Goal: Information Seeking & Learning: Learn about a topic

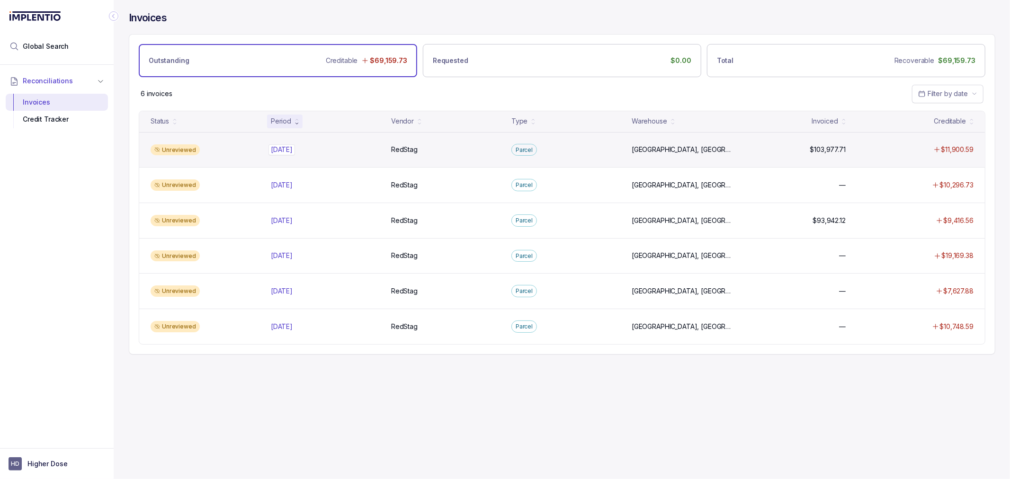
click at [290, 146] on p "[DATE]" at bounding box center [282, 149] width 27 height 10
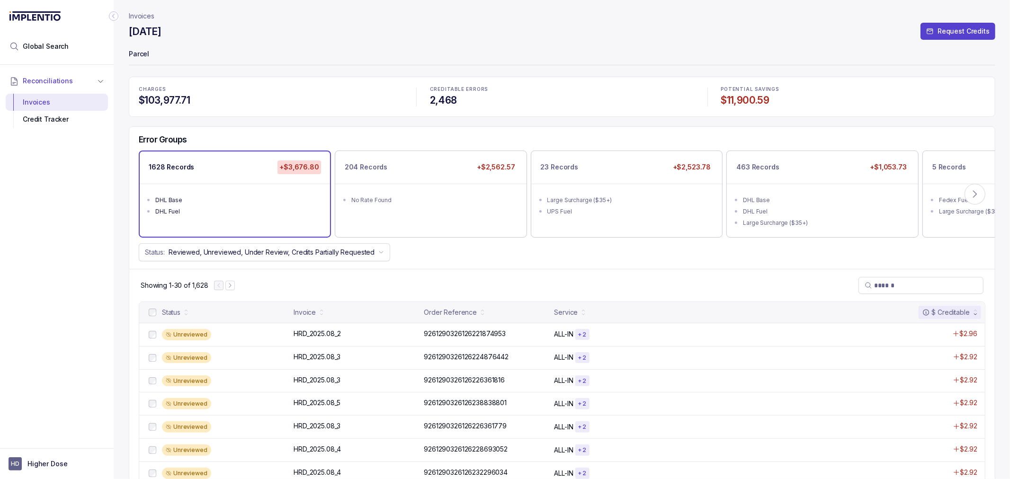
click at [496, 258] on div "Status: Reviewed, Unreviewed, Under Review, Credits Partially Requested" at bounding box center [562, 252] width 866 height 18
click at [484, 204] on div "No Rate Found" at bounding box center [433, 200] width 165 height 9
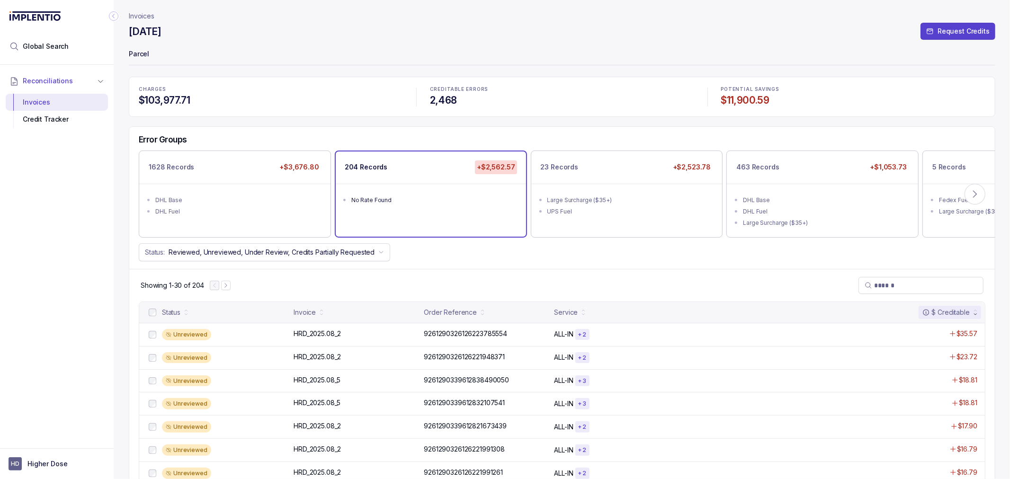
click at [801, 248] on div "Status: Reviewed, Unreviewed, Under Review, Credits Partially Requested" at bounding box center [562, 252] width 866 height 18
click at [893, 199] on div "DHL Base" at bounding box center [825, 200] width 165 height 9
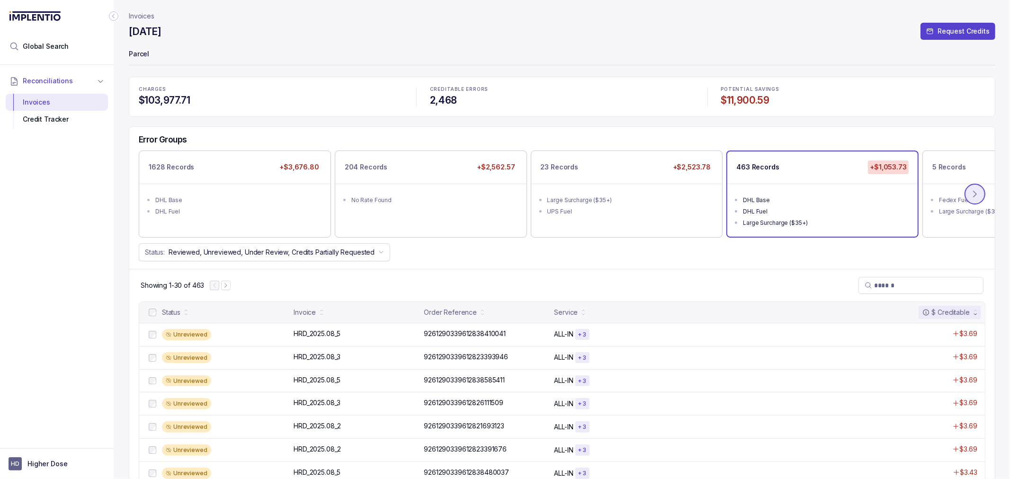
click at [977, 191] on icon at bounding box center [975, 193] width 9 height 9
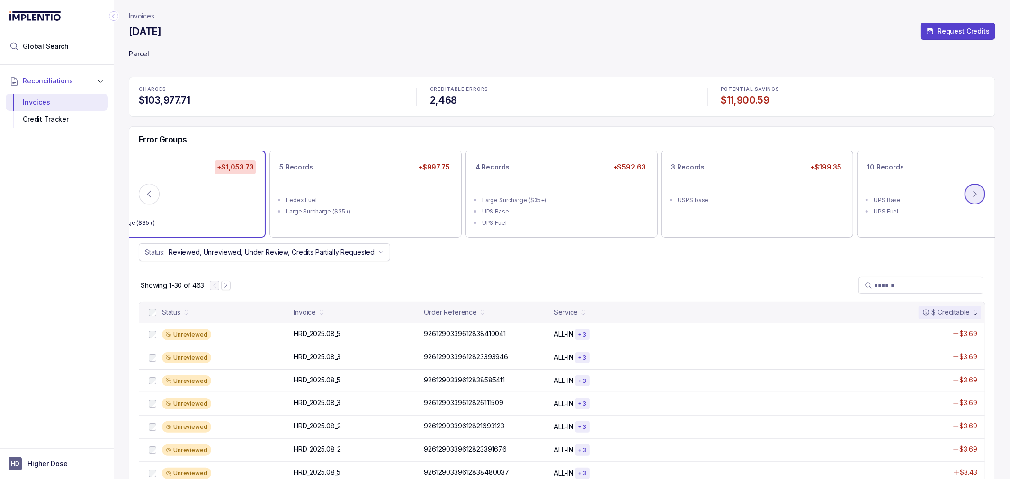
click at [977, 191] on icon at bounding box center [975, 193] width 9 height 9
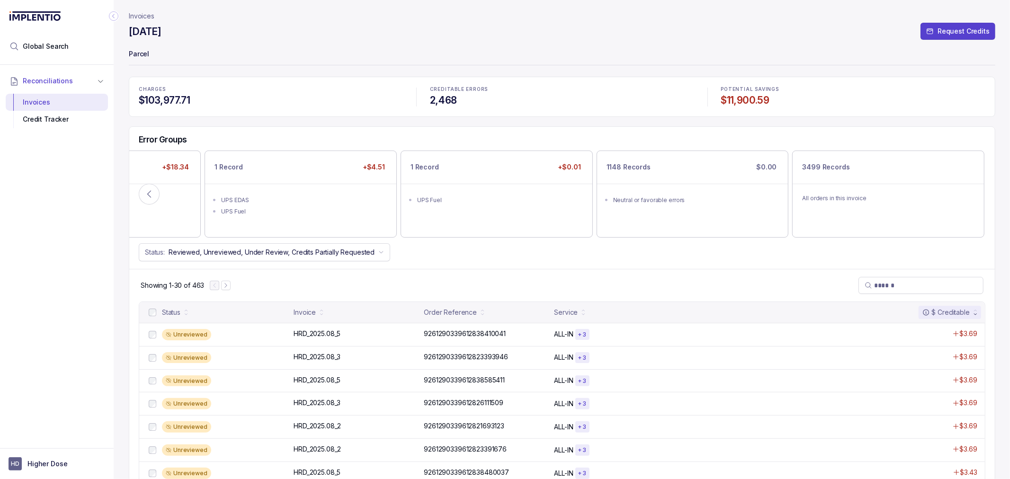
click at [719, 255] on div "Status: Reviewed, Unreviewed, Under Review, Credits Partially Requested" at bounding box center [562, 252] width 866 height 18
click at [152, 195] on icon at bounding box center [148, 193] width 9 height 9
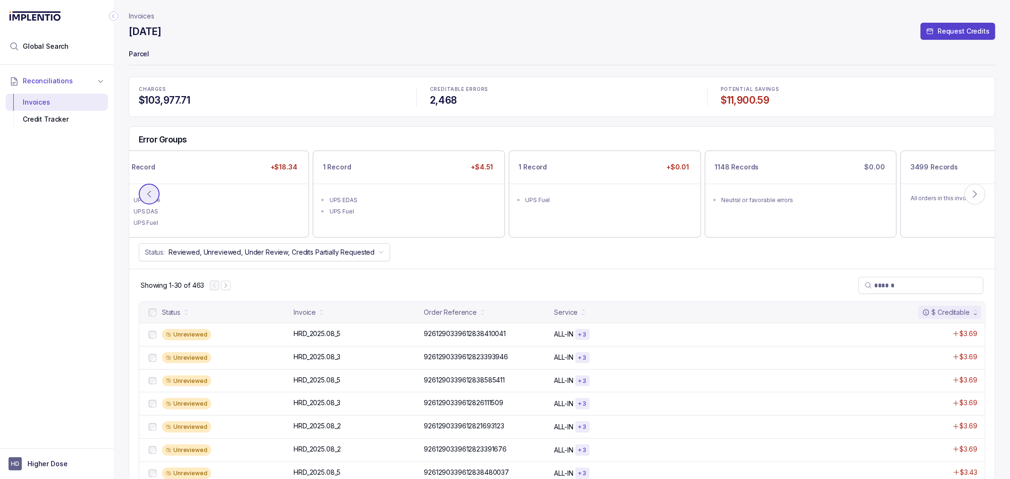
click at [152, 195] on icon at bounding box center [148, 193] width 9 height 9
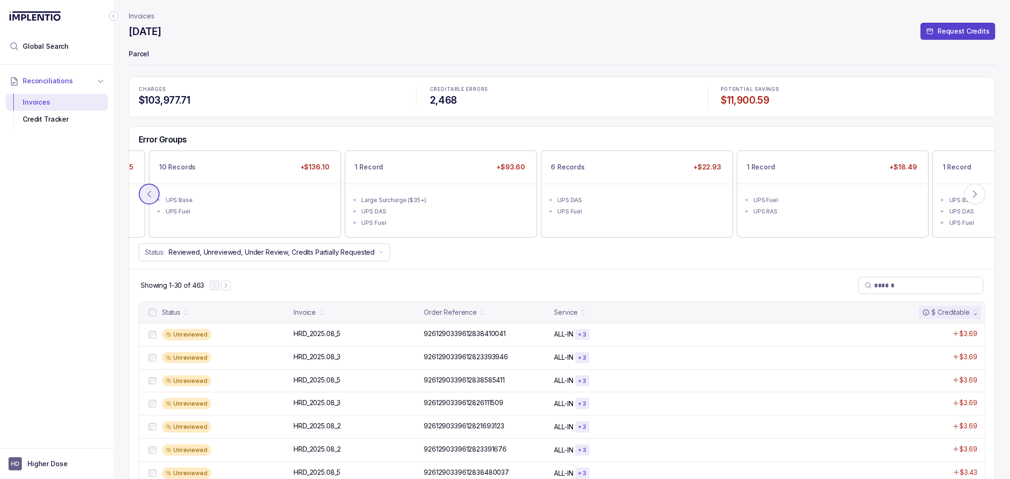
click at [152, 195] on icon at bounding box center [148, 193] width 9 height 9
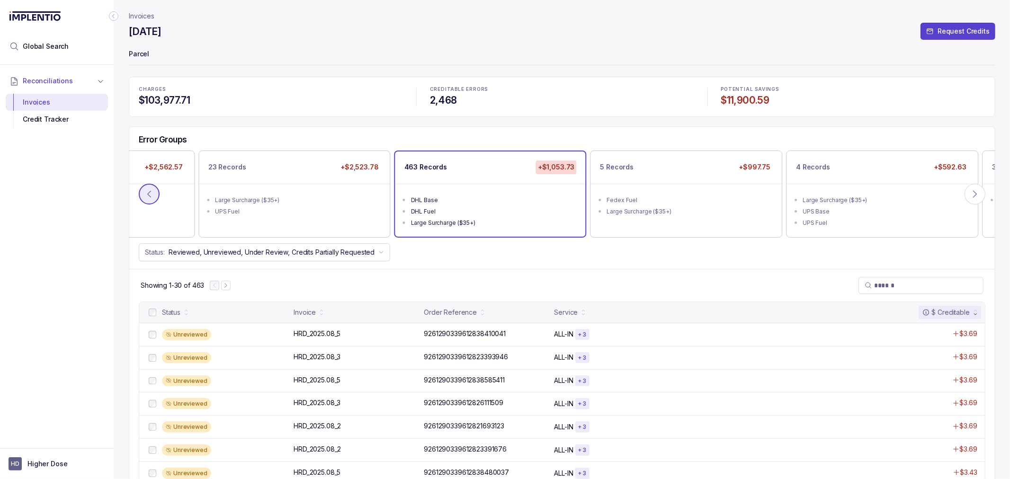
click at [152, 195] on icon at bounding box center [148, 193] width 9 height 9
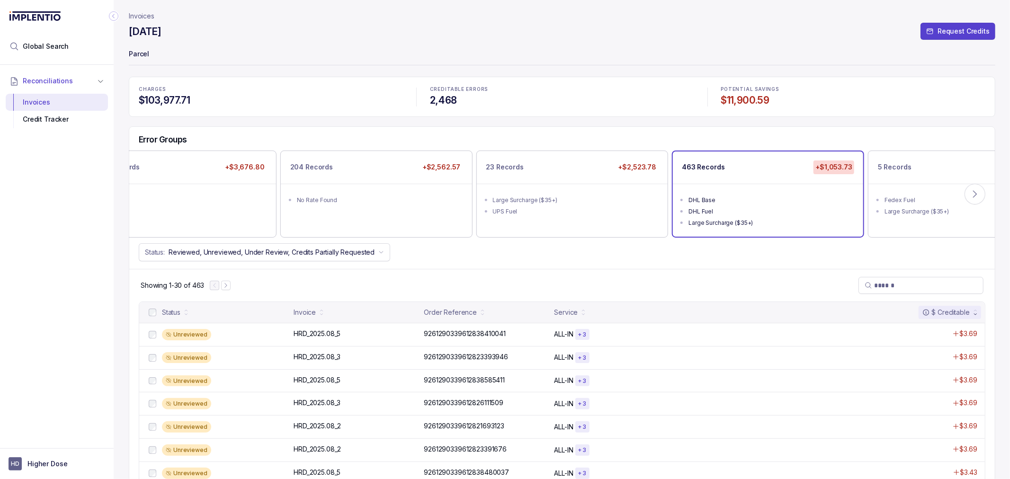
click at [152, 195] on li "DHL Base" at bounding box center [187, 199] width 172 height 11
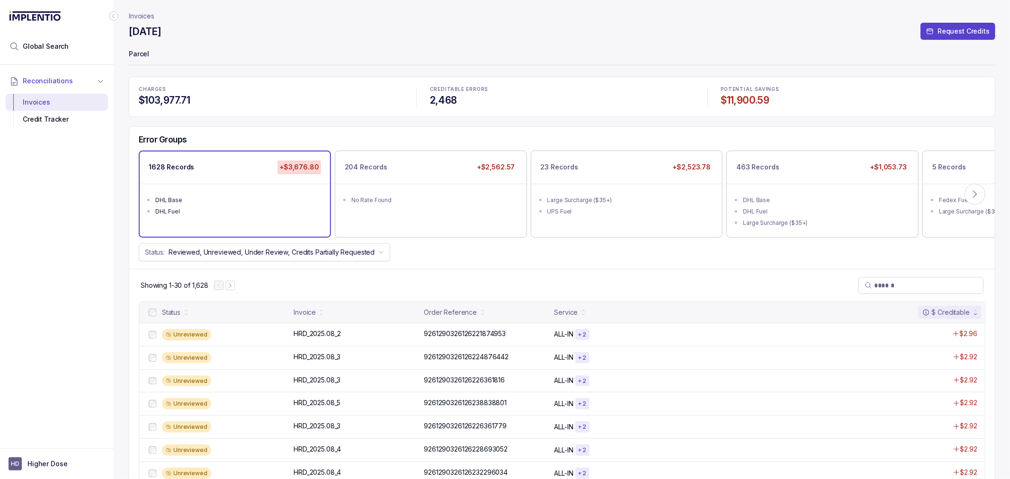
click at [268, 280] on div "Showing 1-30 of 1,628" at bounding box center [562, 285] width 866 height 33
click at [102, 297] on div "Reconciliations Invoices Credit Tracker" at bounding box center [57, 254] width 114 height 378
click at [566, 278] on div "Showing 1-30 of 1,628" at bounding box center [562, 285] width 866 height 33
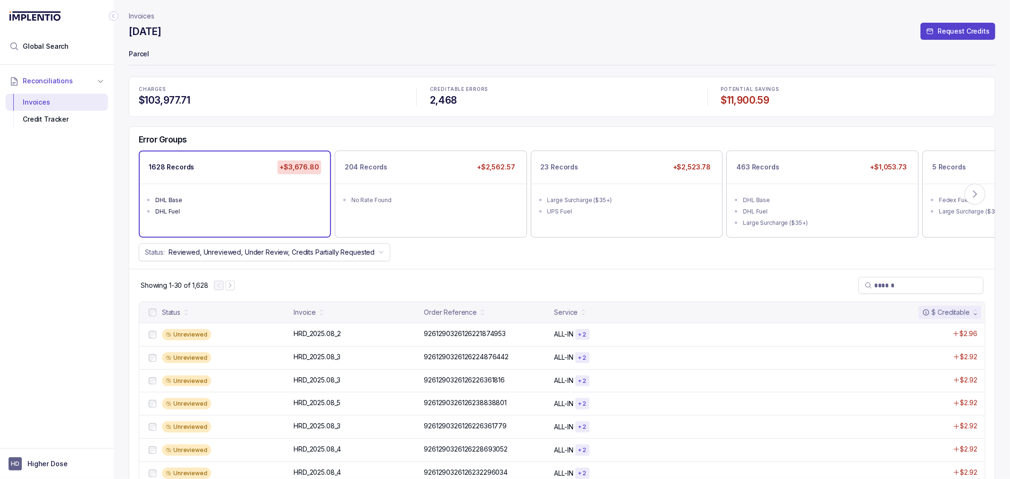
click at [579, 277] on div "Showing 1-30 of 1,628" at bounding box center [562, 285] width 866 height 33
click at [986, 194] on li "Fedex Fuel" at bounding box center [1025, 199] width 172 height 11
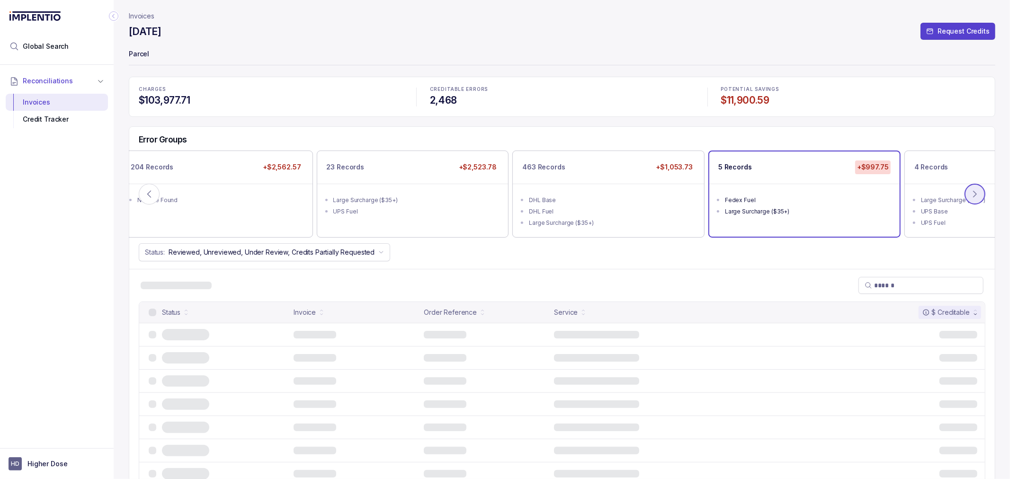
click at [976, 195] on icon at bounding box center [975, 194] width 3 height 6
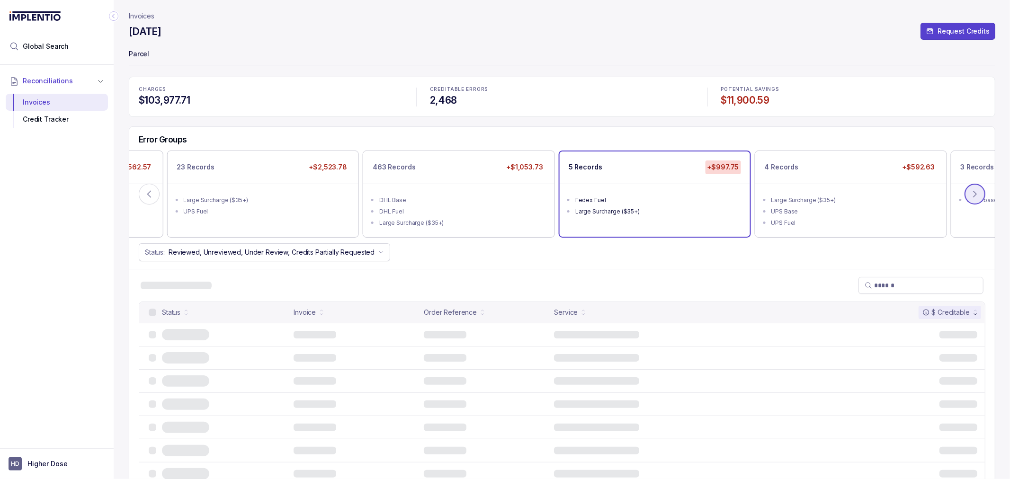
click at [976, 195] on icon at bounding box center [975, 194] width 3 height 6
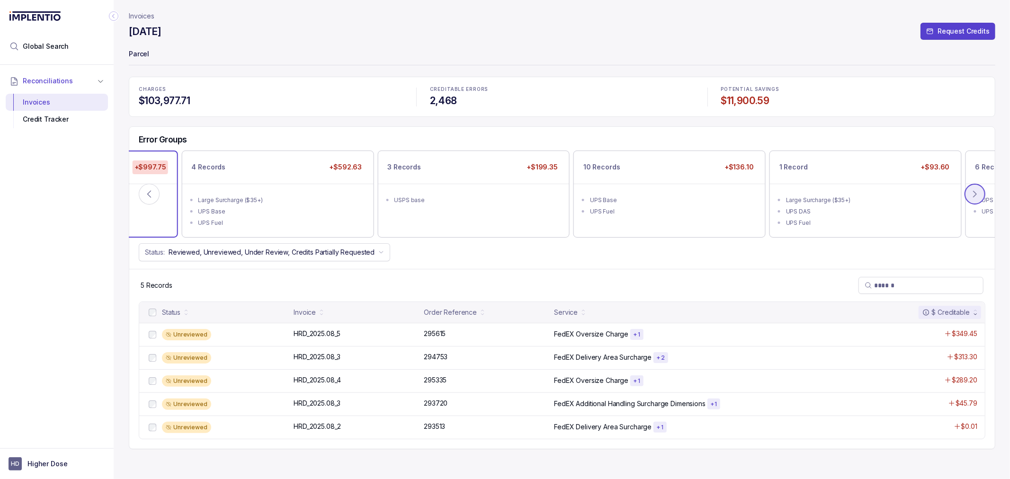
click at [976, 195] on icon at bounding box center [975, 194] width 3 height 6
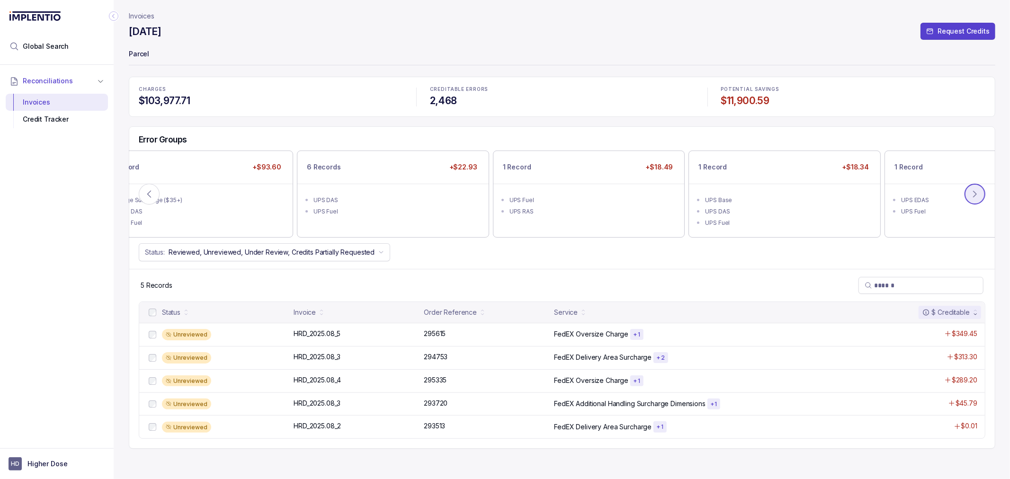
click at [976, 195] on icon at bounding box center [975, 194] width 3 height 6
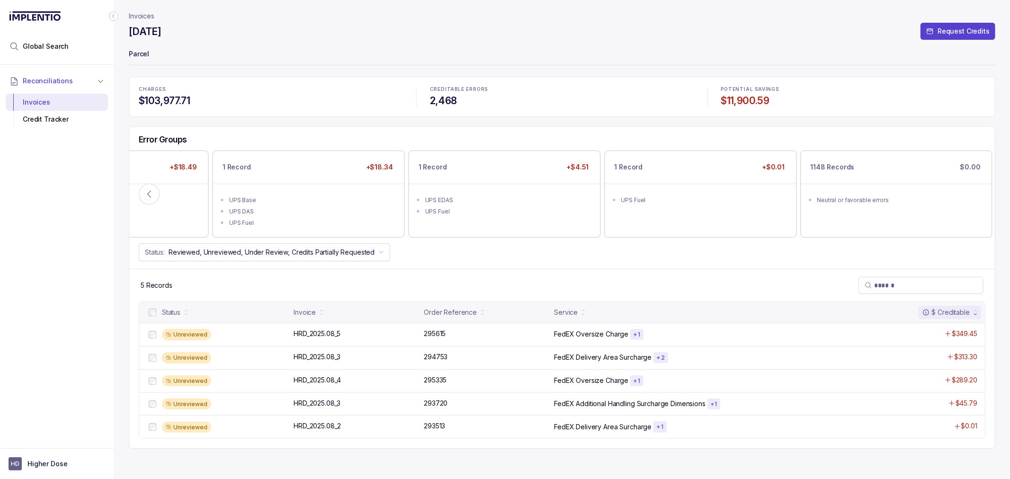
click at [976, 195] on icon at bounding box center [975, 194] width 3 height 6
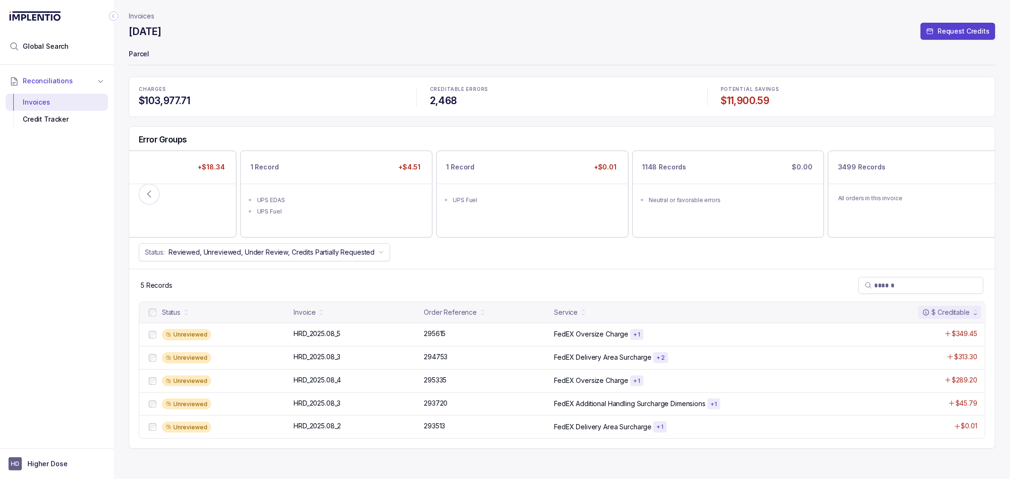
click at [976, 195] on div "1628 Records +$3,676.80 DHL Base DHL Fuel 204 Records +$2,562.57 No Rate Found …" at bounding box center [562, 194] width 866 height 87
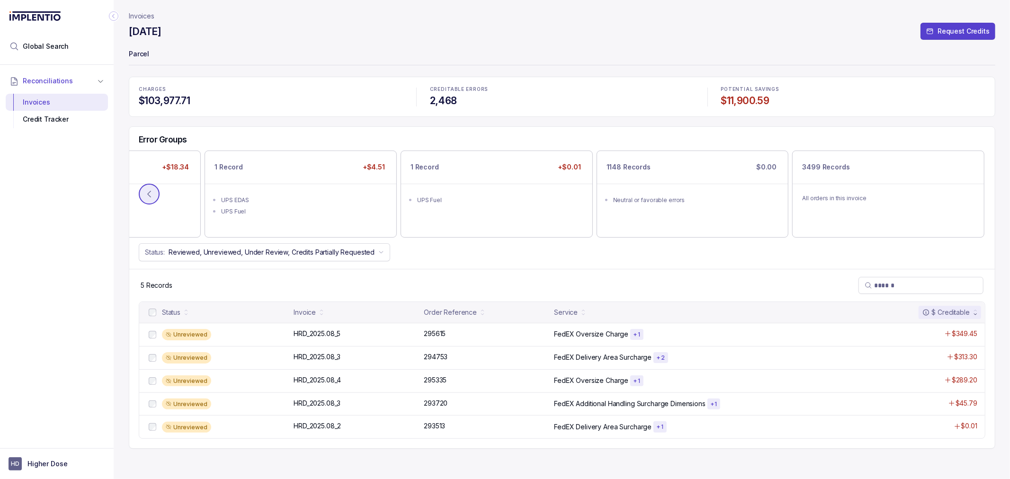
click at [139, 193] on button at bounding box center [149, 194] width 21 height 21
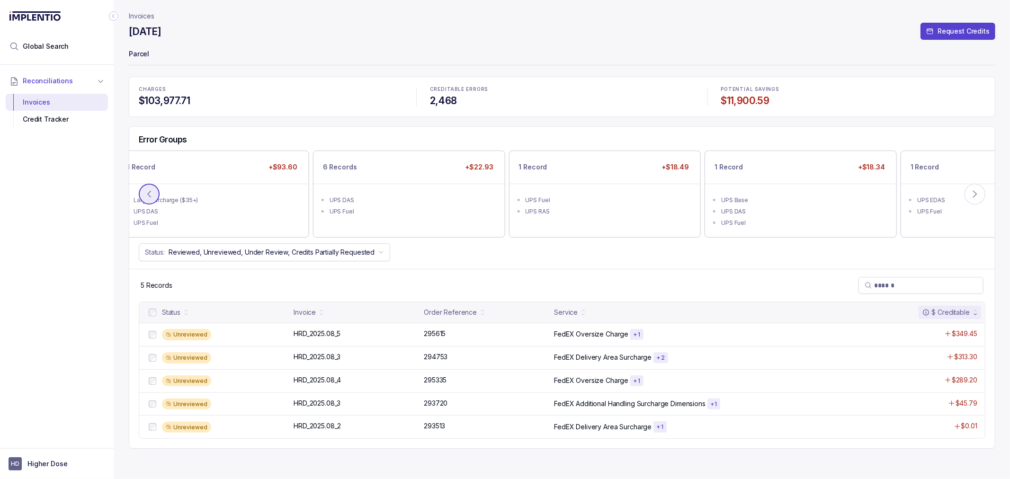
click at [144, 193] on icon at bounding box center [148, 193] width 9 height 9
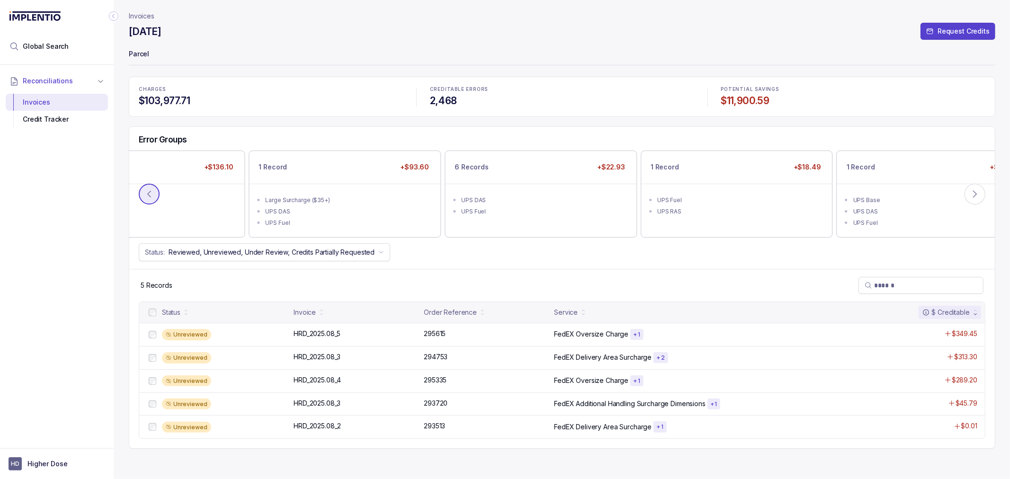
click at [144, 193] on icon at bounding box center [148, 193] width 9 height 9
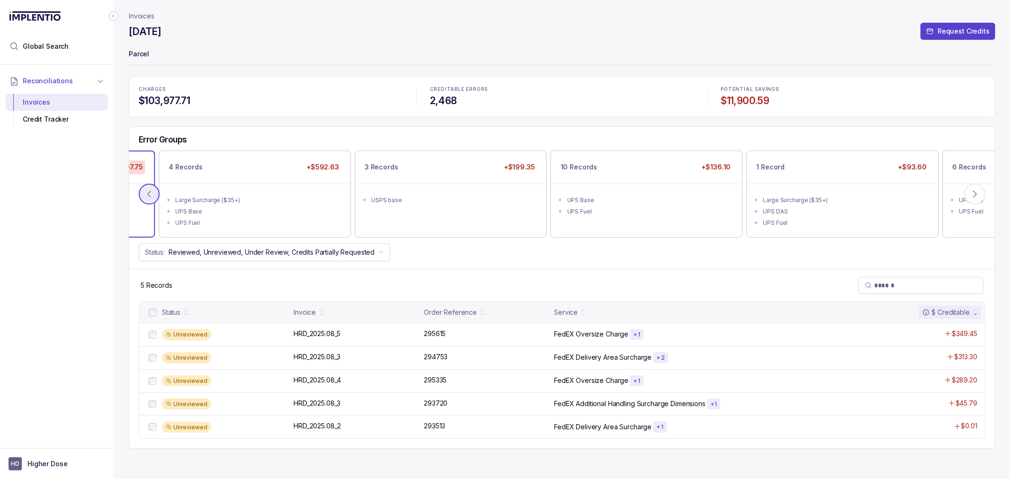
click at [144, 193] on icon at bounding box center [148, 193] width 9 height 9
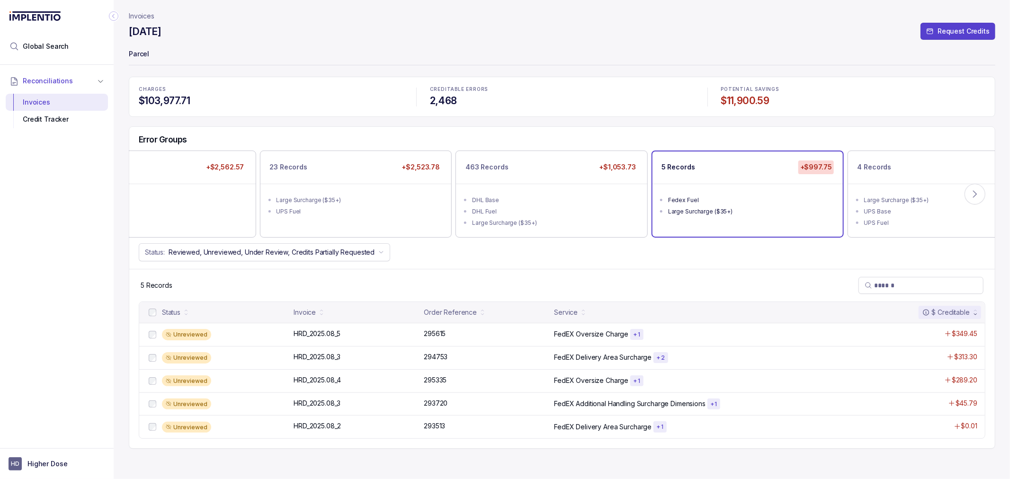
click at [144, 193] on icon at bounding box center [148, 193] width 9 height 9
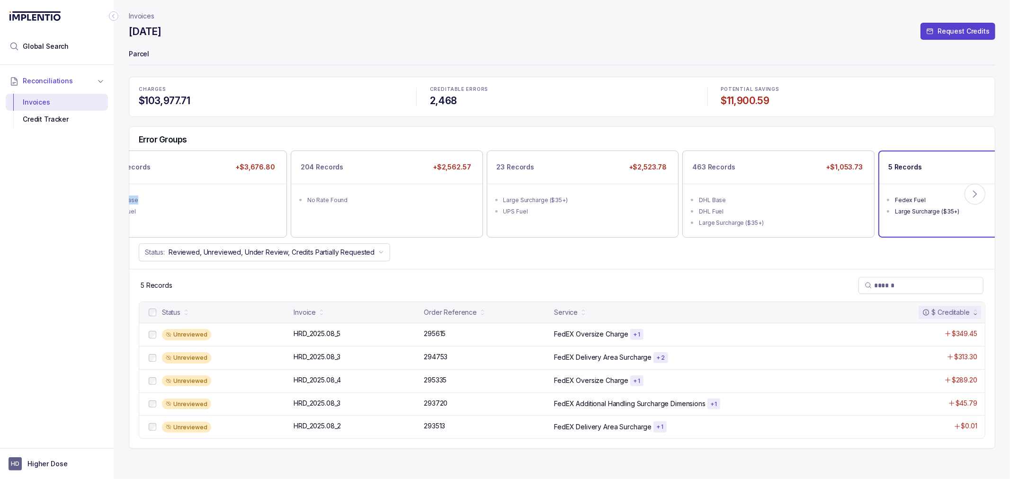
click at [144, 193] on ul "DHL Base DHL Fuel" at bounding box center [190, 205] width 191 height 42
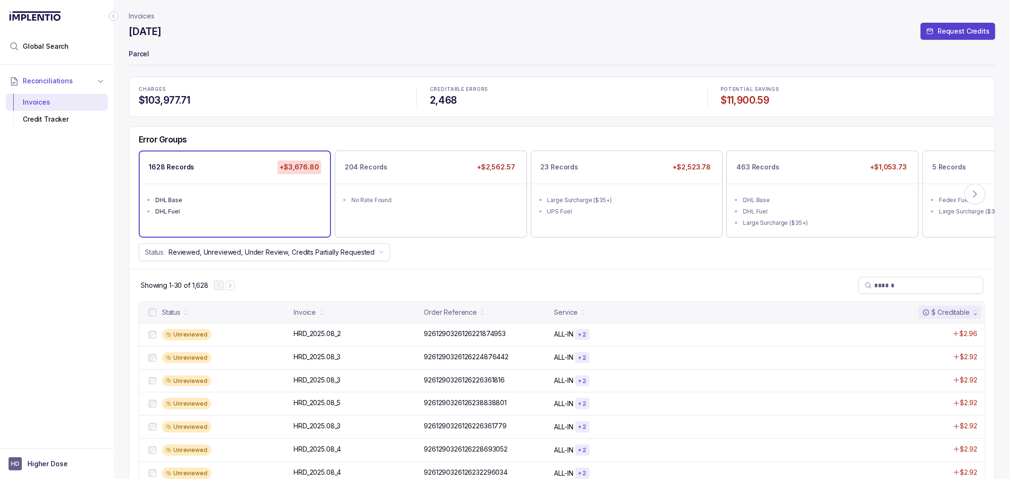
click at [505, 258] on div "Status: Reviewed, Unreviewed, Under Review, Credits Partially Requested" at bounding box center [562, 252] width 866 height 18
click at [633, 206] on li "UPS Fuel" at bounding box center [634, 210] width 172 height 11
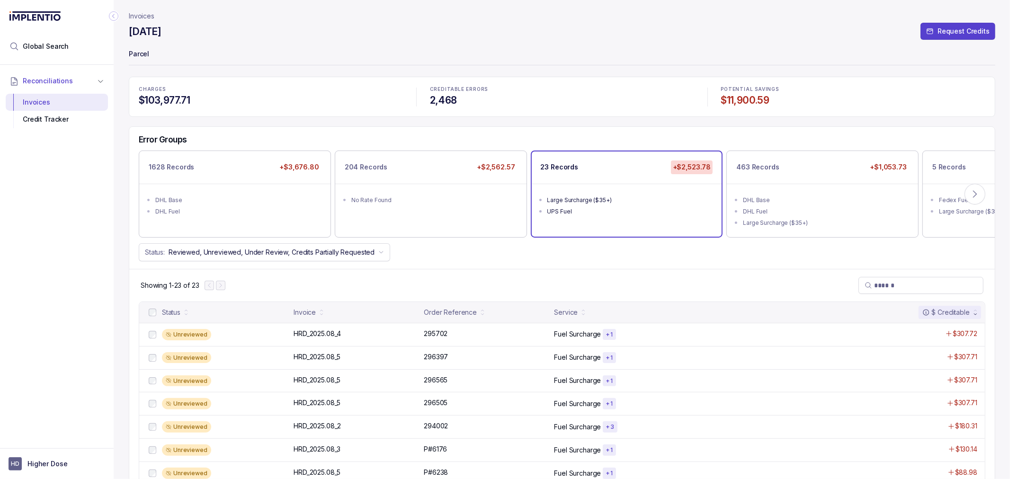
click at [630, 261] on div "Status: Reviewed, Unreviewed, Under Review, Credits Partially Requested" at bounding box center [562, 252] width 866 height 18
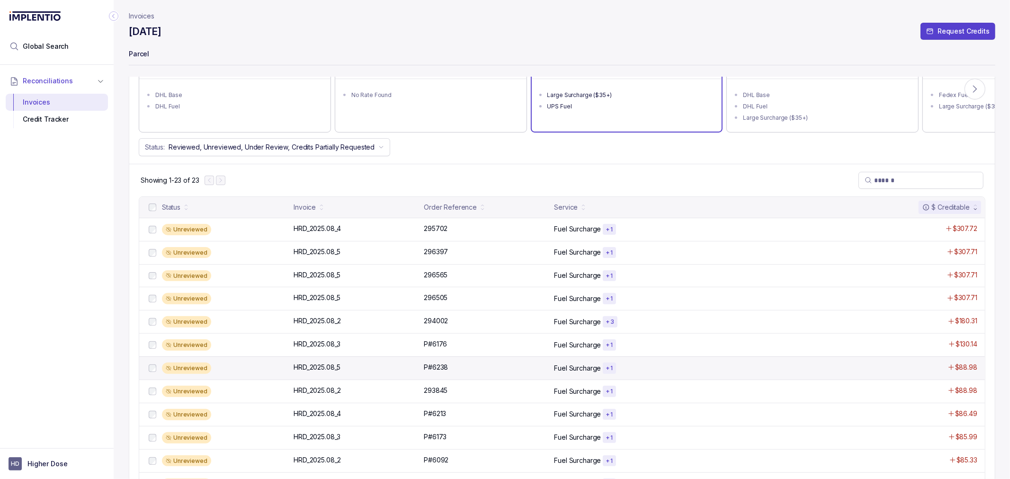
scroll to position [210, 0]
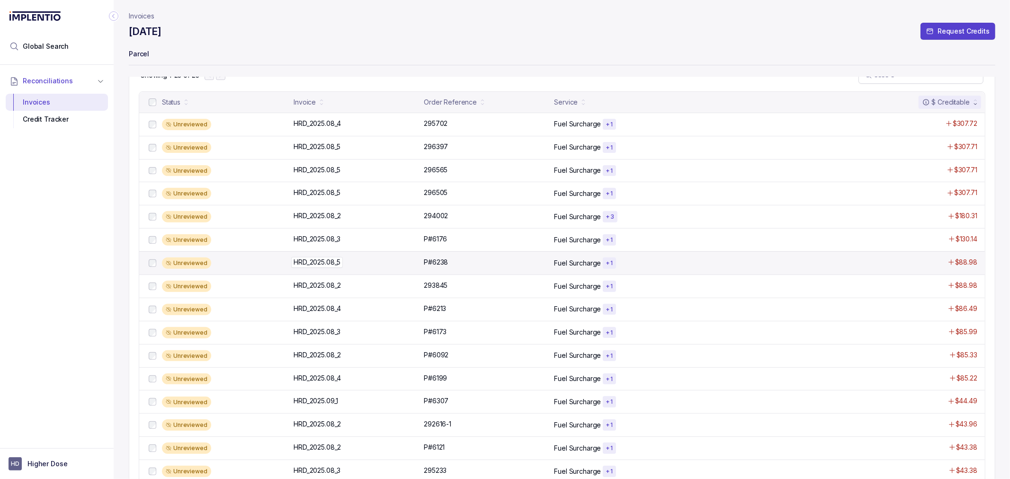
click at [315, 261] on p "HRD_2025.08_5" at bounding box center [317, 262] width 52 height 10
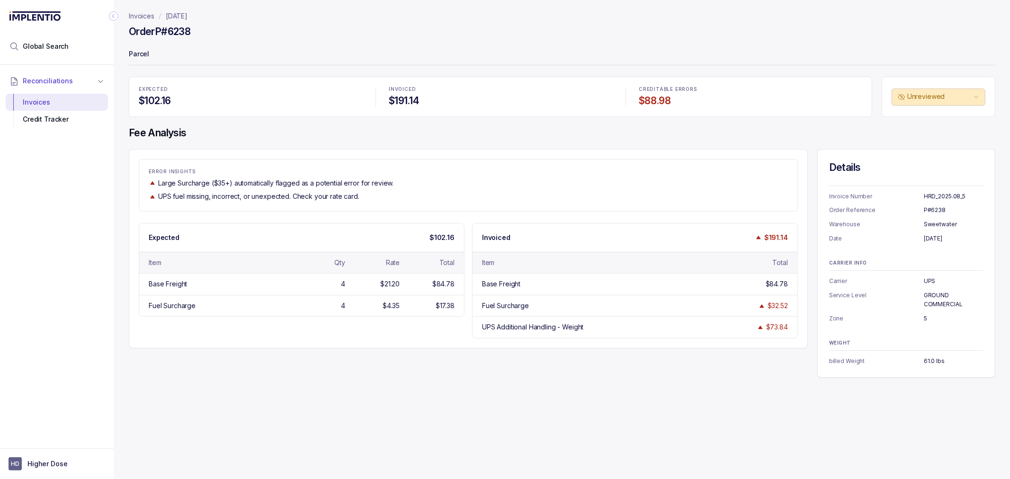
click at [351, 219] on div "ERROR INSIGHTS Large Surcharge ($35+) automatically flagged as a potential erro…" at bounding box center [468, 248] width 679 height 199
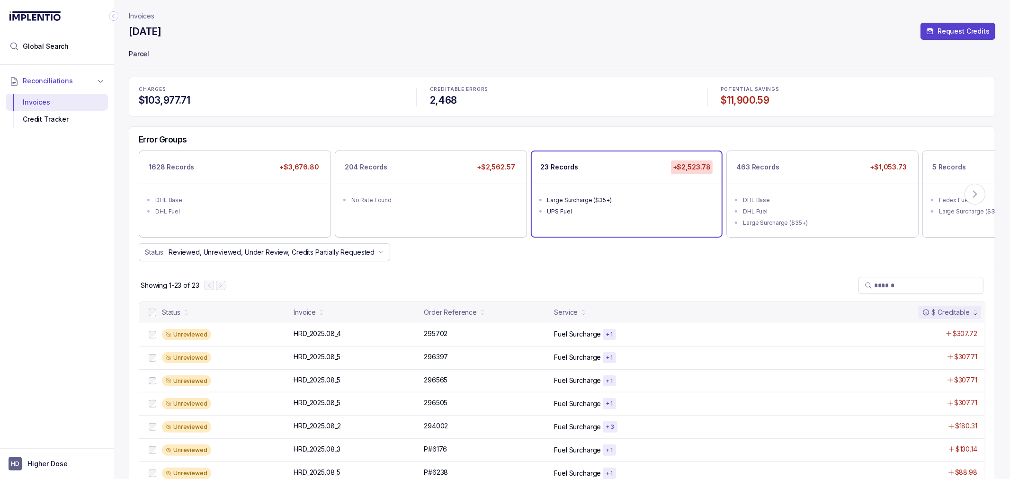
click at [511, 271] on div "Showing 1-23 of 23" at bounding box center [562, 285] width 866 height 33
click at [529, 277] on div "Showing 1-23 of 23" at bounding box center [562, 285] width 866 height 33
click at [599, 267] on div "Error Groups 1628 Records +$3,676.80 DHL Base DHL Fuel 204 Records +$2,562.57 N…" at bounding box center [562, 198] width 866 height 142
click at [614, 267] on div "Error Groups 1628 Records +$3,676.80 DHL Base DHL Fuel 204 Records +$2,562.57 N…" at bounding box center [562, 198] width 866 height 142
click at [777, 211] on div "DHL Fuel" at bounding box center [825, 211] width 165 height 9
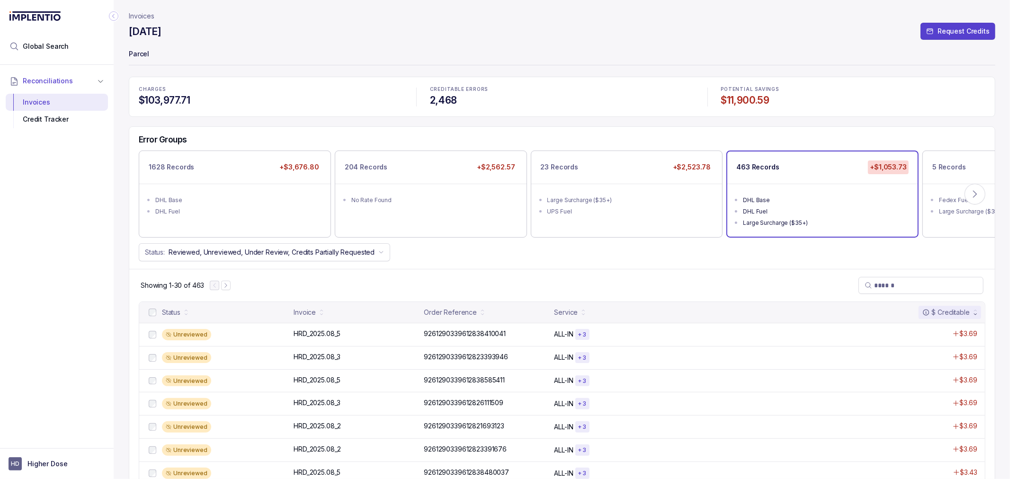
click at [717, 260] on div "Status: Reviewed, Unreviewed, Under Review, Credits Partially Requested" at bounding box center [562, 252] width 866 height 18
click at [711, 272] on div "Showing 1-30 of 463" at bounding box center [562, 285] width 866 height 33
click at [979, 193] on icon at bounding box center [975, 193] width 9 height 9
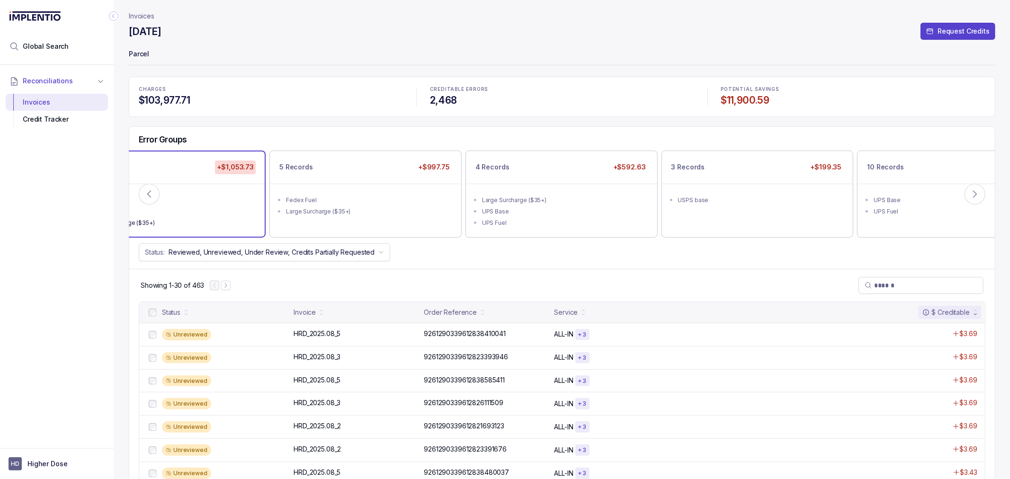
click at [570, 254] on div "Status: Reviewed, Unreviewed, Under Review, Credits Partially Requested" at bounding box center [562, 252] width 866 height 18
click at [524, 262] on div "Error Groups 1628 Records +$3,676.80 DHL Base DHL Fuel 204 Records +$2,562.57 N…" at bounding box center [562, 198] width 866 height 142
click at [531, 259] on div "Status: Reviewed, Unreviewed, Under Review, Credits Partially Requested" at bounding box center [562, 252] width 866 height 18
click at [552, 221] on div "UPS Fuel" at bounding box center [564, 222] width 165 height 9
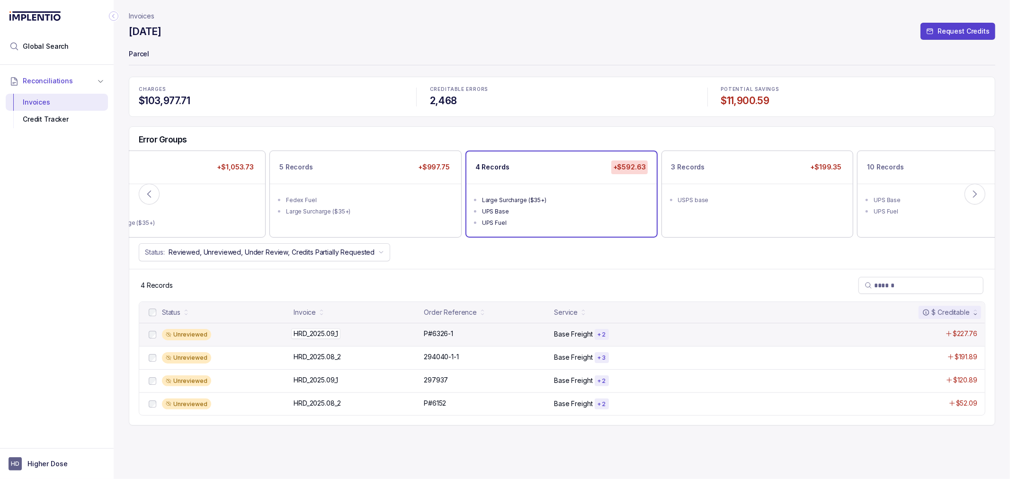
click at [324, 334] on p "HRD_2025.09_1" at bounding box center [315, 334] width 49 height 10
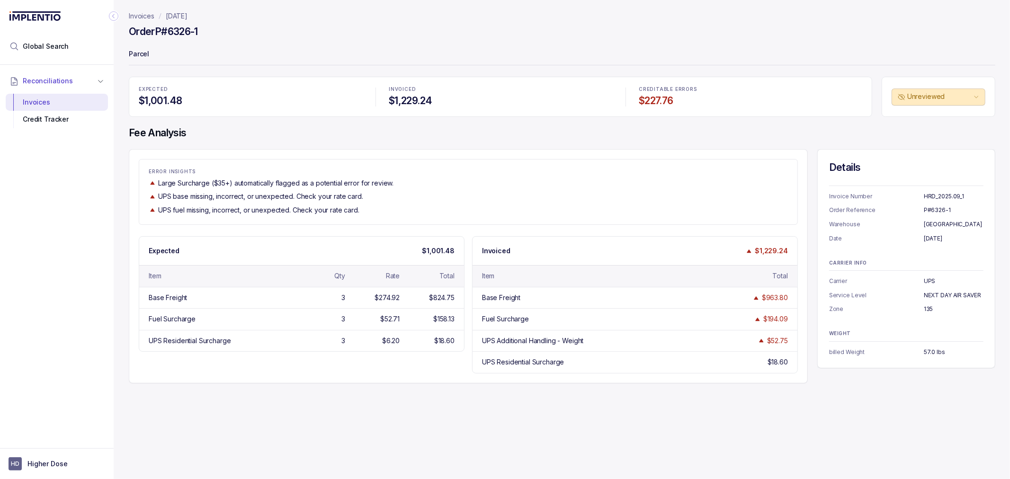
click at [441, 176] on div "ERROR INSIGHTS Large Surcharge ($35+) automatically flagged as a potential erro…" at bounding box center [468, 192] width 658 height 46
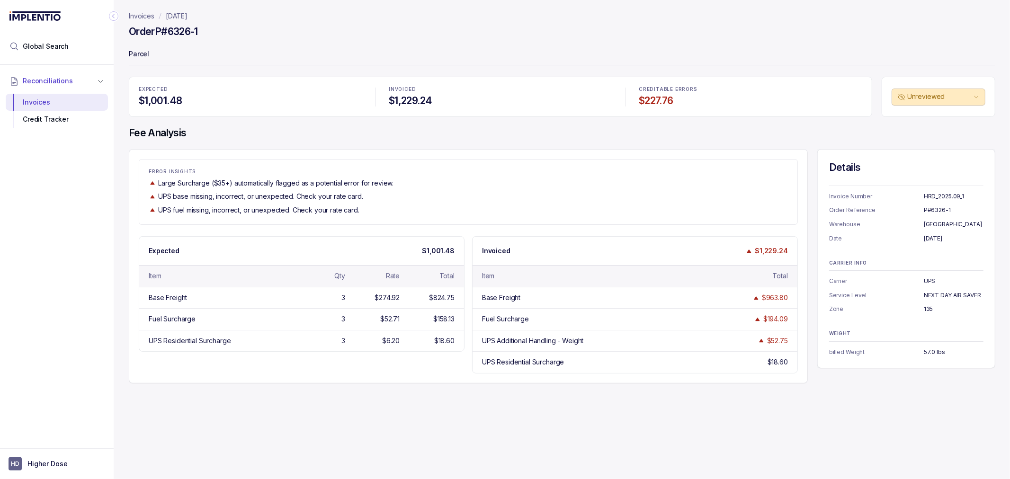
click at [441, 176] on div "ERROR INSIGHTS Large Surcharge ($35+) automatically flagged as a potential erro…" at bounding box center [468, 192] width 658 height 46
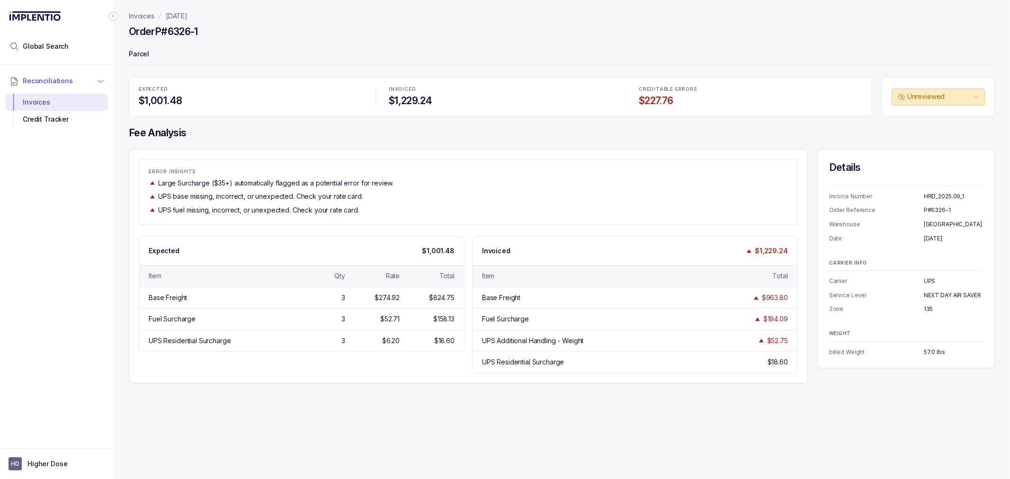
click at [441, 176] on div "ERROR INSIGHTS Large Surcharge ($35+) automatically flagged as a potential erro…" at bounding box center [468, 192] width 658 height 46
drag, startPoint x: 157, startPoint y: 32, endPoint x: 212, endPoint y: 33, distance: 55.0
click at [212, 33] on div "Order P#6326-1" at bounding box center [562, 33] width 867 height 17
copy h4 "P#6326-1"
drag, startPoint x: 40, startPoint y: 191, endPoint x: 44, endPoint y: 201, distance: 10.0
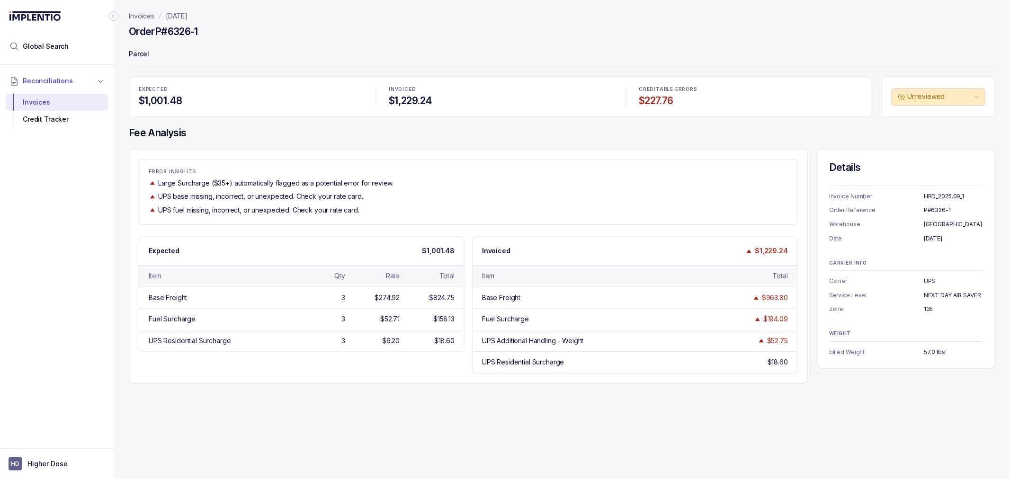
click at [40, 191] on div "Reconciliations Invoices Credit Tracker" at bounding box center [57, 254] width 114 height 378
click at [140, 13] on p "Invoices" at bounding box center [142, 15] width 26 height 9
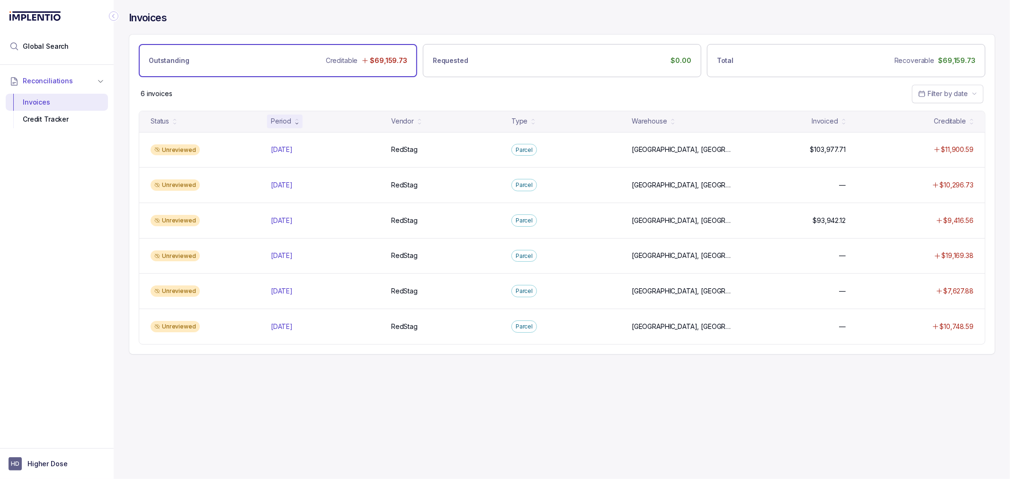
click at [295, 149] on p "[DATE]" at bounding box center [282, 149] width 27 height 10
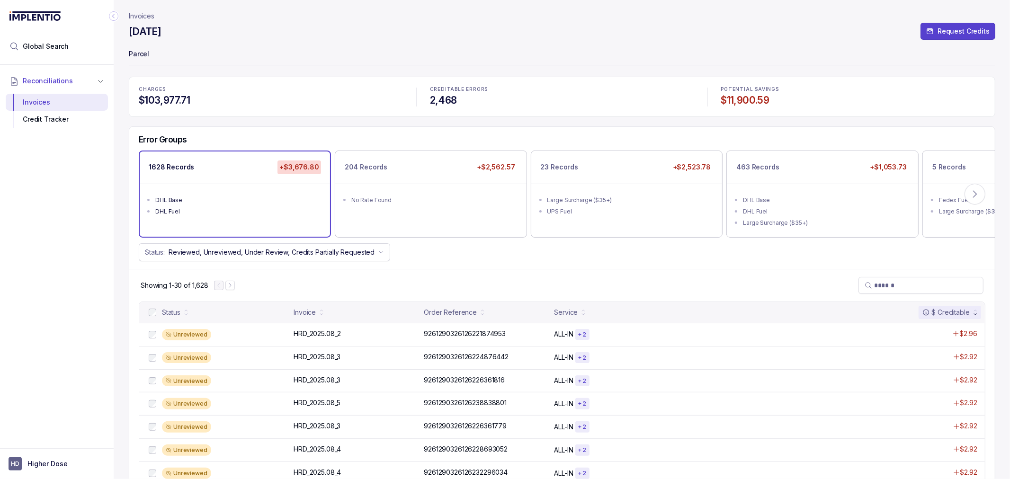
click at [373, 278] on div "Showing 1-30 of 1,628" at bounding box center [562, 285] width 866 height 33
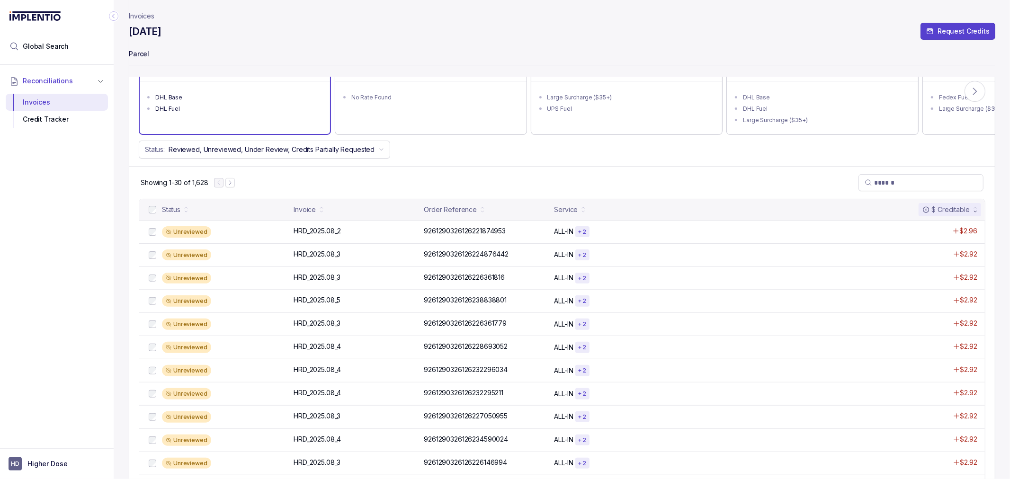
scroll to position [105, 0]
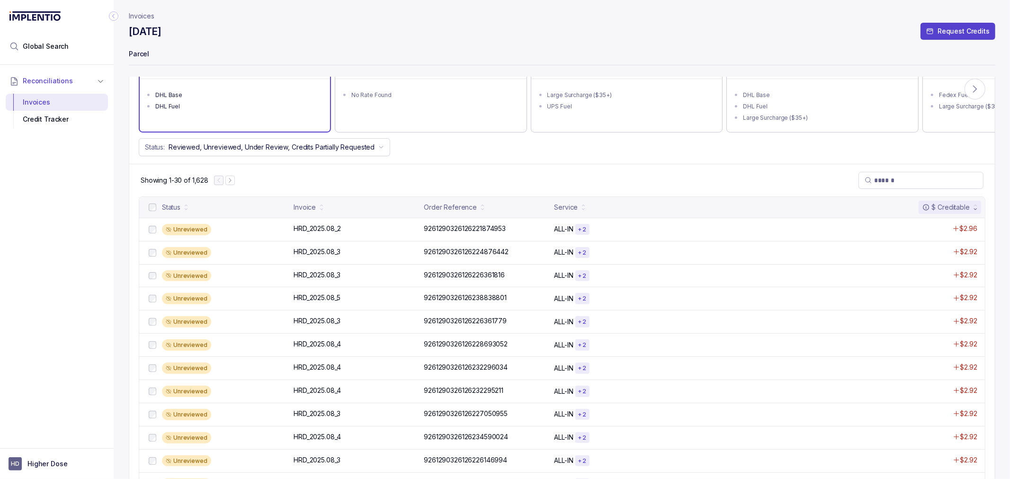
click at [500, 187] on div "Showing 1-30 of 1,628" at bounding box center [562, 180] width 866 height 33
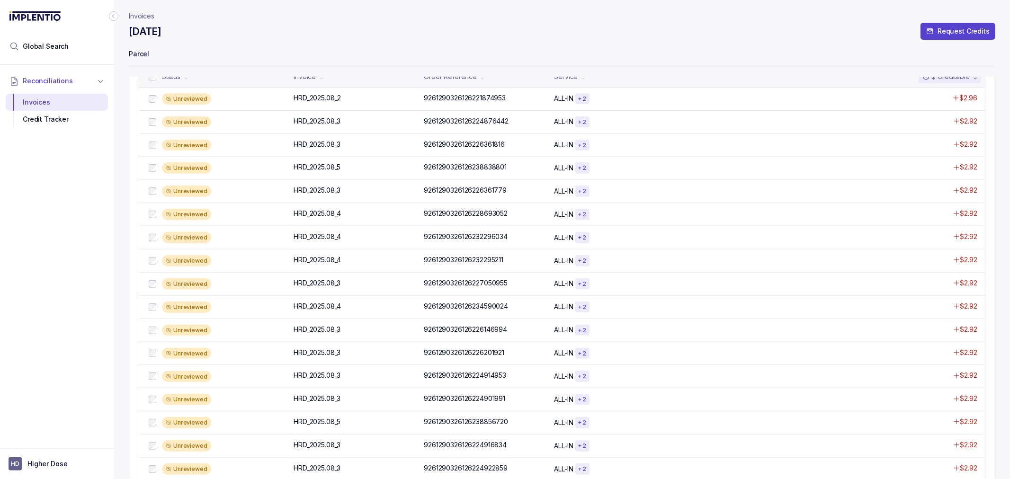
scroll to position [0, 0]
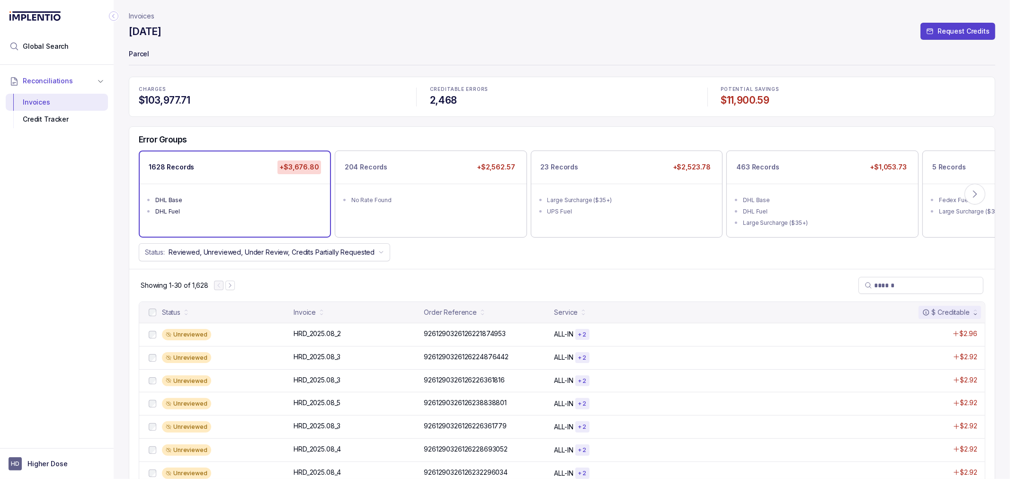
click at [448, 277] on div "Showing 1-30 of 1,628" at bounding box center [562, 285] width 866 height 33
click at [451, 267] on div "Error Groups 1628 Records +$3,676.80 DHL Base DHL Fuel 204 Records +$2,562.57 N…" at bounding box center [562, 198] width 866 height 142
click at [636, 264] on div "Error Groups 1628 Records +$3,676.80 DHL Base DHL Fuel 204 Records +$2,562.57 N…" at bounding box center [562, 198] width 866 height 142
click at [974, 195] on icon at bounding box center [975, 193] width 9 height 9
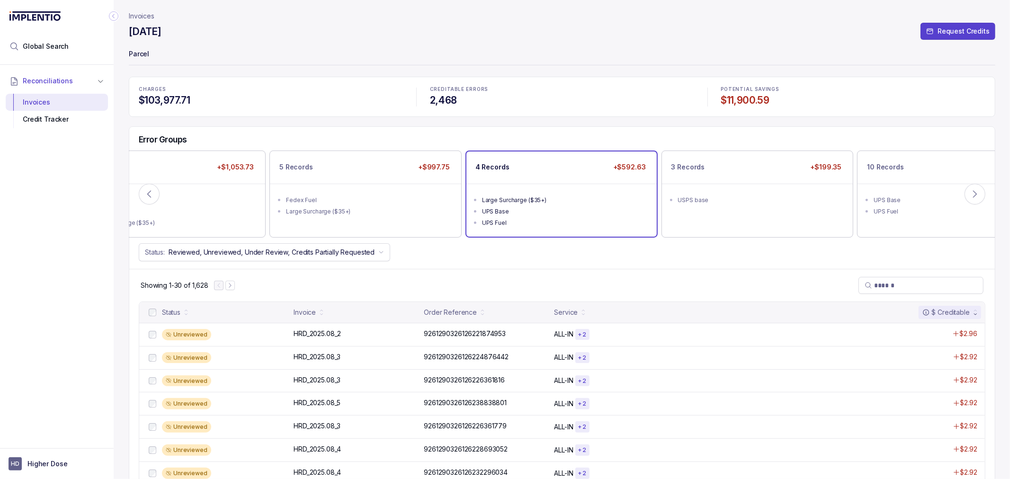
click at [602, 214] on div "UPS Base" at bounding box center [564, 211] width 165 height 9
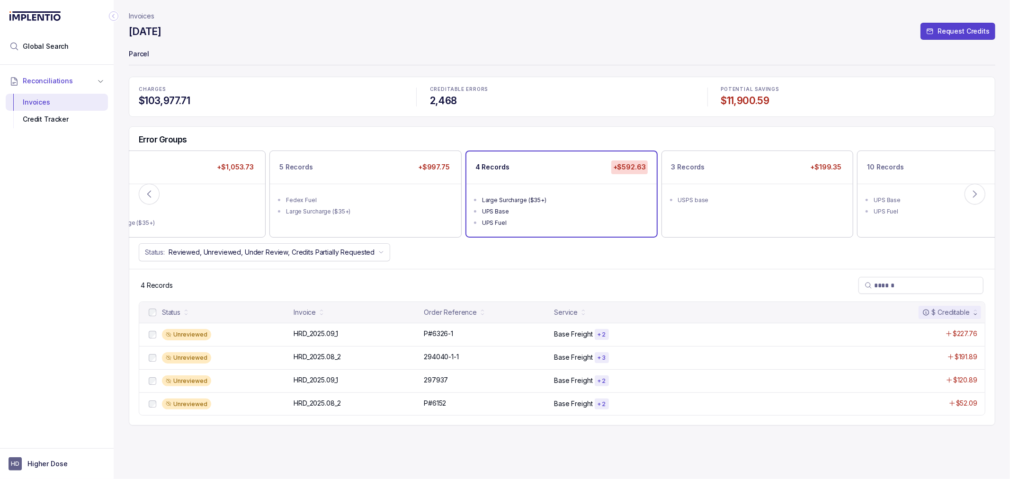
click at [613, 269] on div "4 Records" at bounding box center [562, 285] width 866 height 33
click at [308, 331] on p "HRD_2025.09_1" at bounding box center [315, 334] width 49 height 10
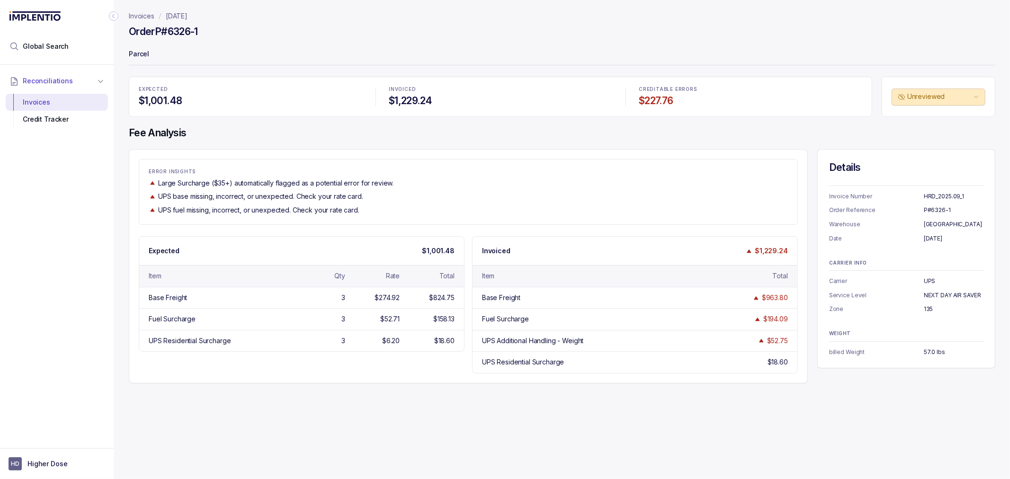
drag, startPoint x: 423, startPoint y: 395, endPoint x: 432, endPoint y: 409, distance: 17.5
click at [423, 395] on div "Invoices [DATE] Order P#6326-1 Parcel EXPECTED $1,001.48 INVOICED $1,229.24 CRE…" at bounding box center [559, 239] width 890 height 479
click at [447, 384] on div "Invoices [DATE] Order P#6326-1 Parcel EXPECTED $1,001.48 INVOICED $1,229.24 CRE…" at bounding box center [559, 239] width 890 height 479
click at [454, 368] on div "Expected $1,001.48 Item Qty Rate Total Base Freight 3 $274.92 $824.75 Fuel Surc…" at bounding box center [468, 304] width 659 height 137
click at [466, 392] on div "Invoices [DATE] Order P#6326-1 Parcel EXPECTED $1,001.48 INVOICED $1,229.24 CRE…" at bounding box center [559, 239] width 890 height 479
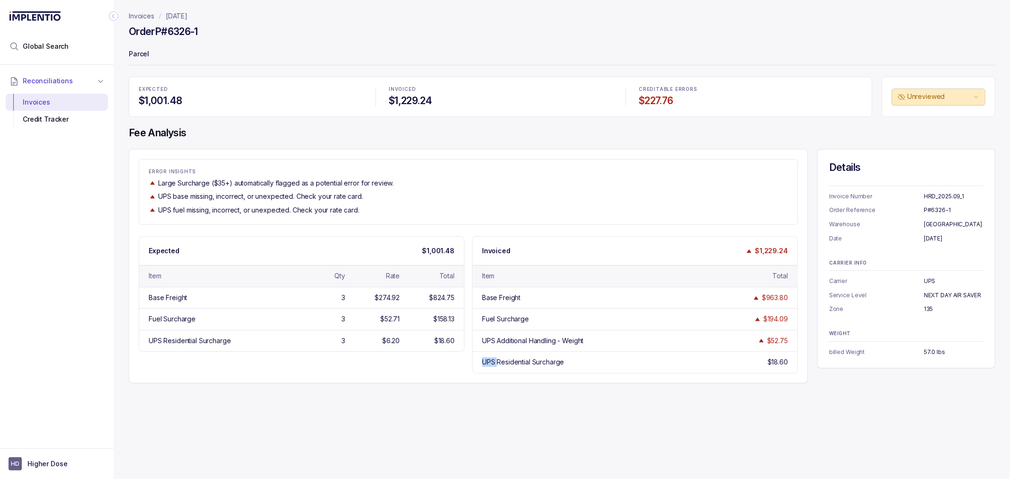
click at [466, 392] on div "Invoices [DATE] Order P#6326-1 Parcel EXPECTED $1,001.48 INVOICED $1,229.24 CRE…" at bounding box center [559, 239] width 890 height 479
click at [445, 437] on div "Invoices [DATE] Order P#6326-1 Parcel EXPECTED $1,001.48 INVOICED $1,229.24 CRE…" at bounding box center [559, 239] width 890 height 479
click at [459, 409] on div "Invoices [DATE] Order P#6326-1 Parcel EXPECTED $1,001.48 INVOICED $1,229.24 CRE…" at bounding box center [559, 239] width 890 height 479
click at [855, 442] on div "Invoices [DATE] Order P#6326-1 Parcel EXPECTED $1,001.48 INVOICED $1,229.24 CRE…" at bounding box center [559, 239] width 890 height 479
click at [810, 390] on div "Invoices [DATE] Order P#6326-1 Parcel EXPECTED $1,001.48 INVOICED $1,229.24 CRE…" at bounding box center [559, 239] width 890 height 479
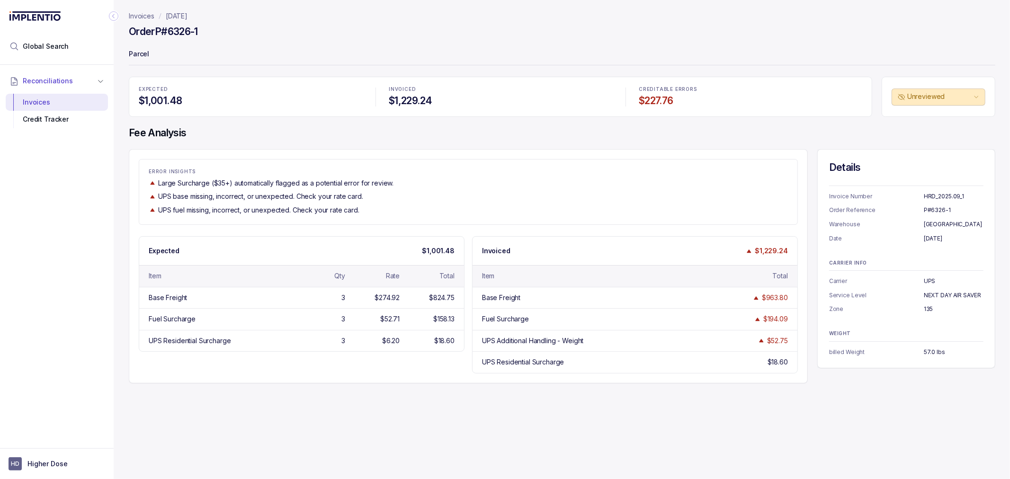
click at [813, 387] on div "Invoices [DATE] Order P#6326-1 Parcel EXPECTED $1,001.48 INVOICED $1,229.24 CRE…" at bounding box center [559, 239] width 890 height 479
click at [808, 387] on div "Invoices [DATE] Order P#6326-1 Parcel EXPECTED $1,001.48 INVOICED $1,229.24 CRE…" at bounding box center [559, 239] width 890 height 479
click at [808, 388] on div "Invoices [DATE] Order P#6326-1 Parcel EXPECTED $1,001.48 INVOICED $1,229.24 CRE…" at bounding box center [559, 239] width 890 height 479
click at [818, 388] on div "Invoices [DATE] Order P#6326-1 Parcel EXPECTED $1,001.48 INVOICED $1,229.24 CRE…" at bounding box center [559, 239] width 890 height 479
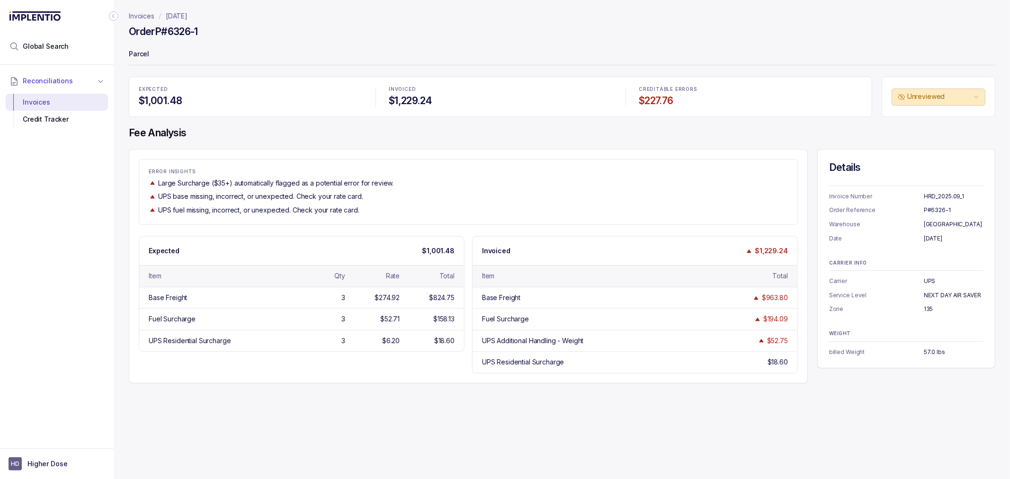
click at [818, 388] on div "Invoices [DATE] Order P#6326-1 Parcel EXPECTED $1,001.48 INVOICED $1,229.24 CRE…" at bounding box center [559, 239] width 890 height 479
click at [820, 387] on div "Invoices [DATE] Order P#6326-1 Parcel EXPECTED $1,001.48 INVOICED $1,229.24 CRE…" at bounding box center [559, 239] width 890 height 479
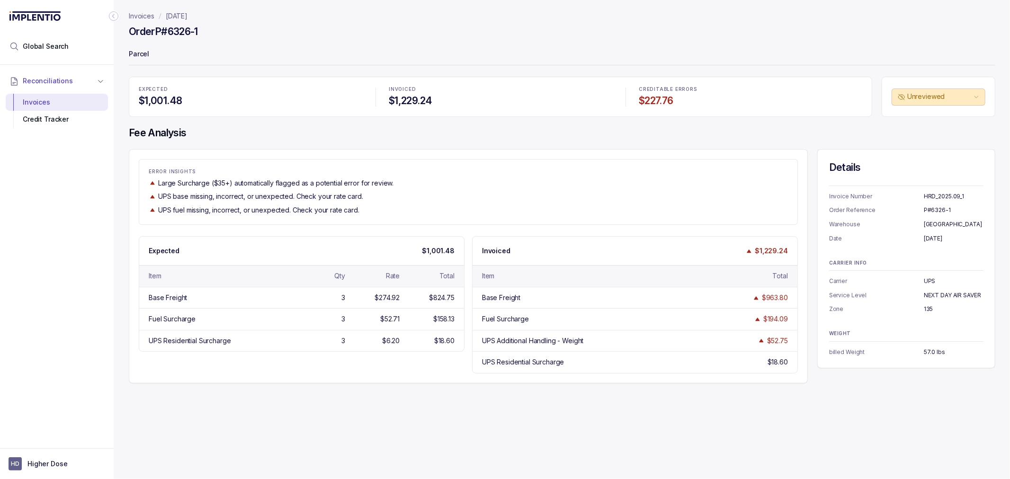
click at [820, 387] on div "Invoices [DATE] Order P#6326-1 Parcel EXPECTED $1,001.48 INVOICED $1,229.24 CRE…" at bounding box center [559, 239] width 890 height 479
click at [818, 387] on div "Invoices [DATE] Order P#6326-1 Parcel EXPECTED $1,001.48 INVOICED $1,229.24 CRE…" at bounding box center [559, 239] width 890 height 479
click at [812, 387] on div "Invoices [DATE] Order P#6326-1 Parcel EXPECTED $1,001.48 INVOICED $1,229.24 CRE…" at bounding box center [559, 239] width 890 height 479
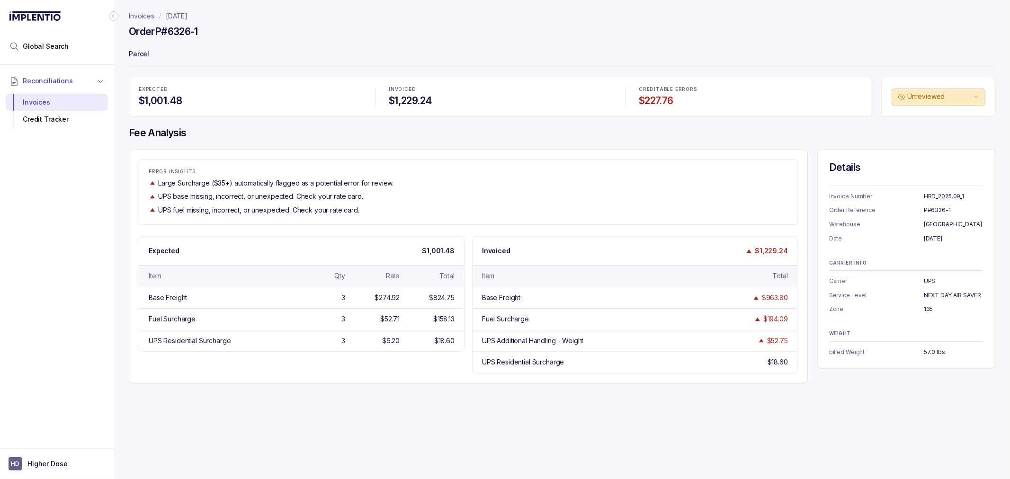
click at [812, 387] on div "Invoices [DATE] Order P#6326-1 Parcel EXPECTED $1,001.48 INVOICED $1,229.24 CRE…" at bounding box center [559, 239] width 890 height 479
click at [770, 21] on header "Invoices [DATE] Order P#6326-1 Parcel" at bounding box center [562, 38] width 867 height 77
